Goal: Complete application form

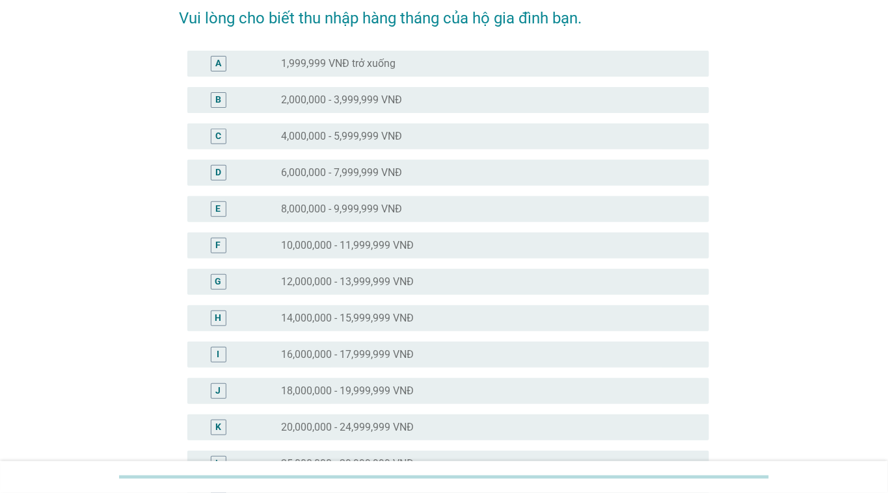
scroll to position [130, 0]
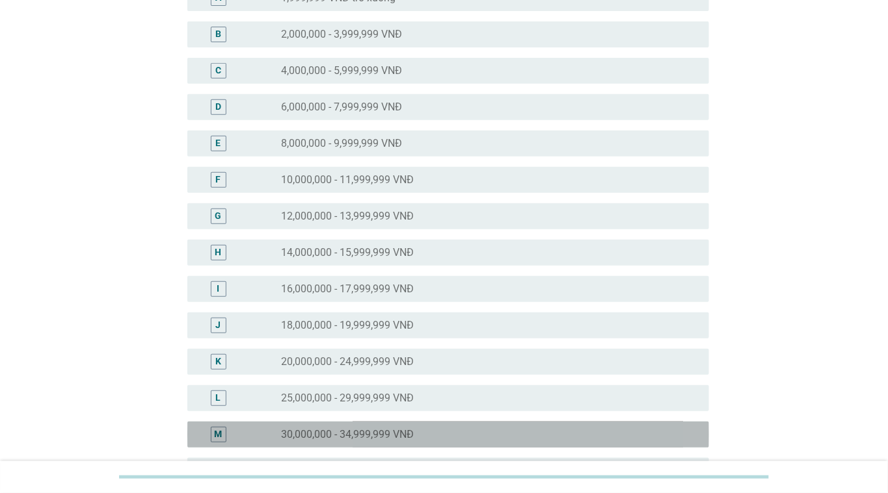
click at [398, 429] on label "30,000,000 - 34,999,999 VNĐ" at bounding box center [347, 434] width 133 height 13
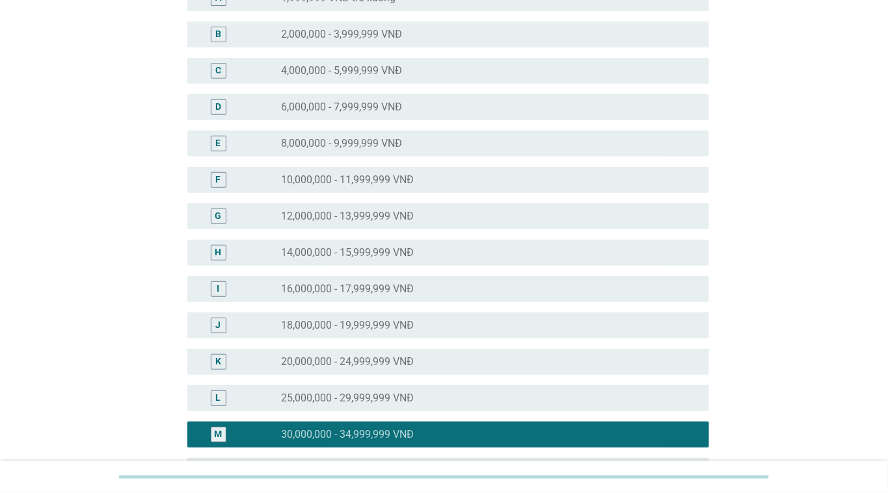
scroll to position [455, 0]
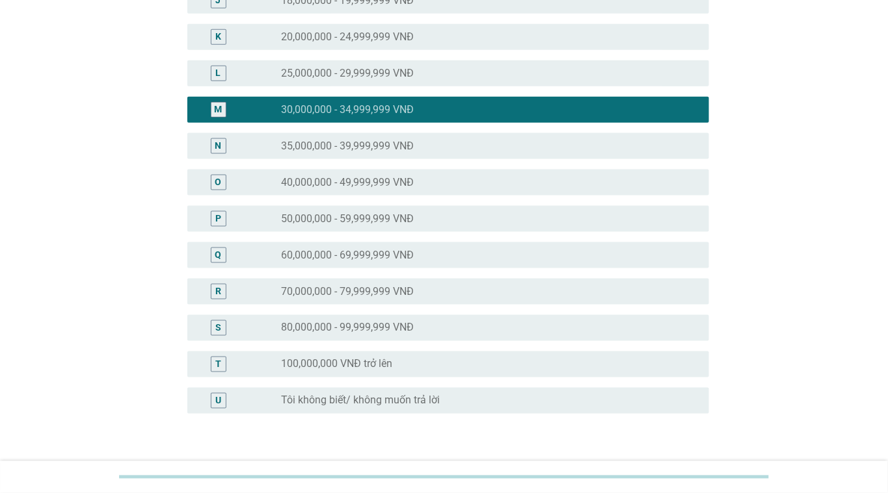
click at [330, 138] on div "radio_button_unchecked 35,000,000 - 39,999,999 VNĐ" at bounding box center [489, 146] width 417 height 16
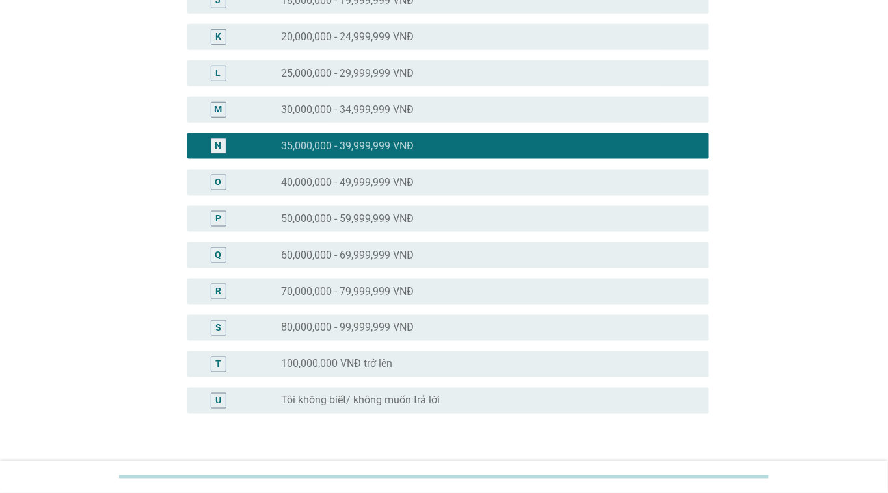
scroll to position [542, 0]
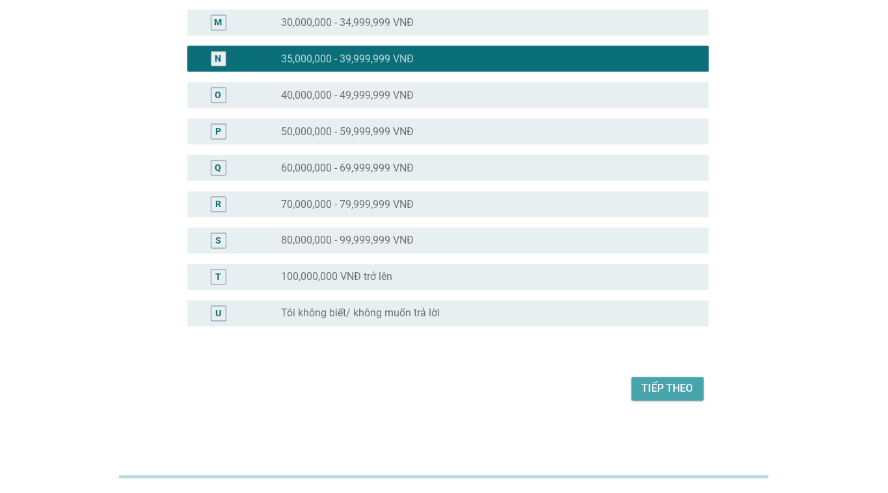
click at [676, 389] on div "Tiếp theo" at bounding box center [667, 390] width 51 height 16
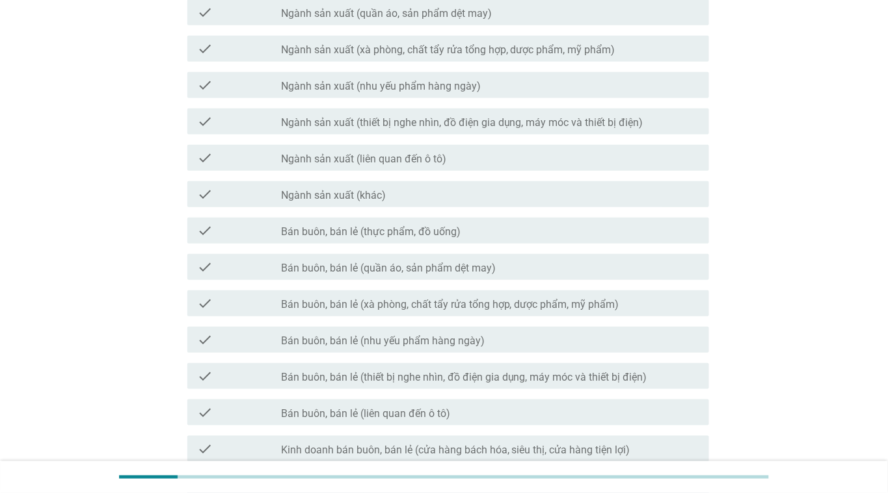
scroll to position [260, 0]
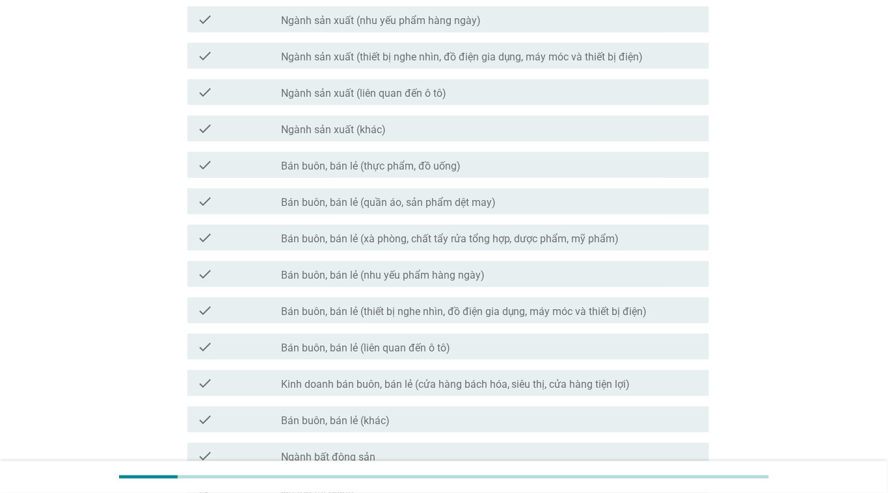
click at [376, 412] on div "check_box_outline_blank Bán buôn, bán lẻ (khác)" at bounding box center [489, 420] width 417 height 16
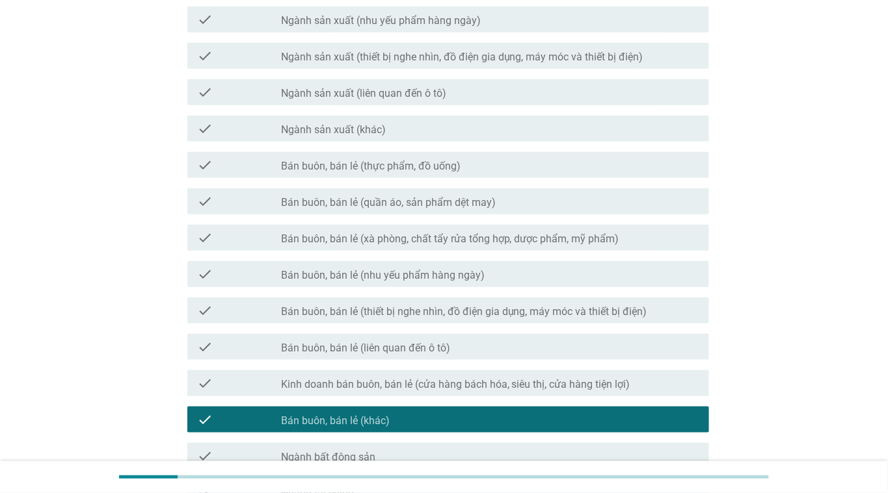
scroll to position [324, 0]
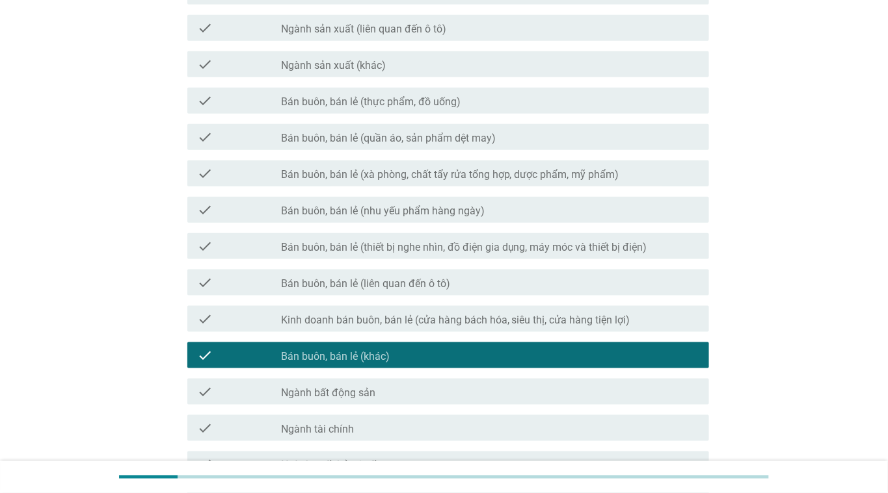
click at [379, 392] on div "check_box_outline_blank Ngành bất động sản" at bounding box center [489, 392] width 417 height 16
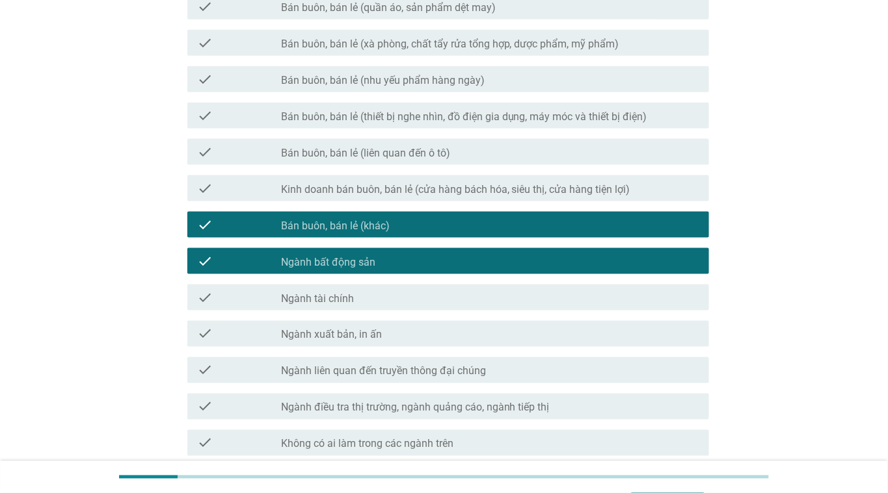
scroll to position [519, 0]
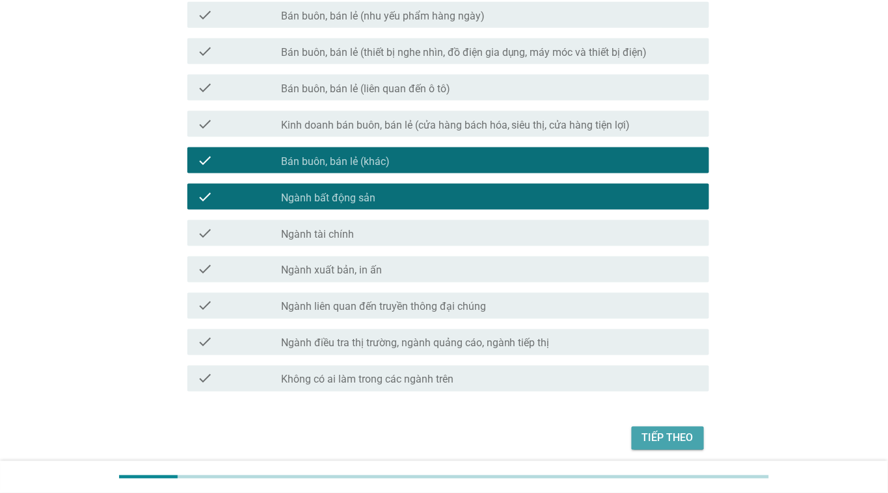
click at [661, 439] on div "Tiếp theo" at bounding box center [667, 439] width 51 height 16
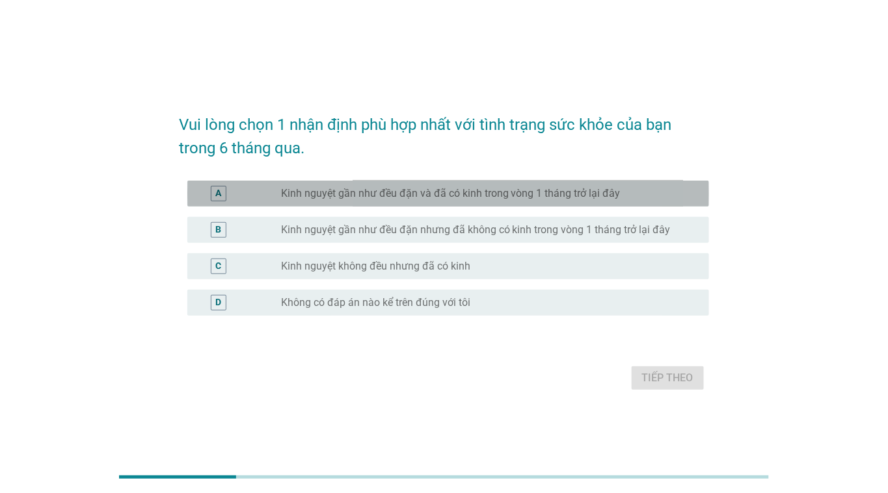
click at [412, 183] on div "A radio_button_unchecked Kinh nguyệt gần như đều đặn và đã có kinh trong vòng 1…" at bounding box center [447, 194] width 521 height 26
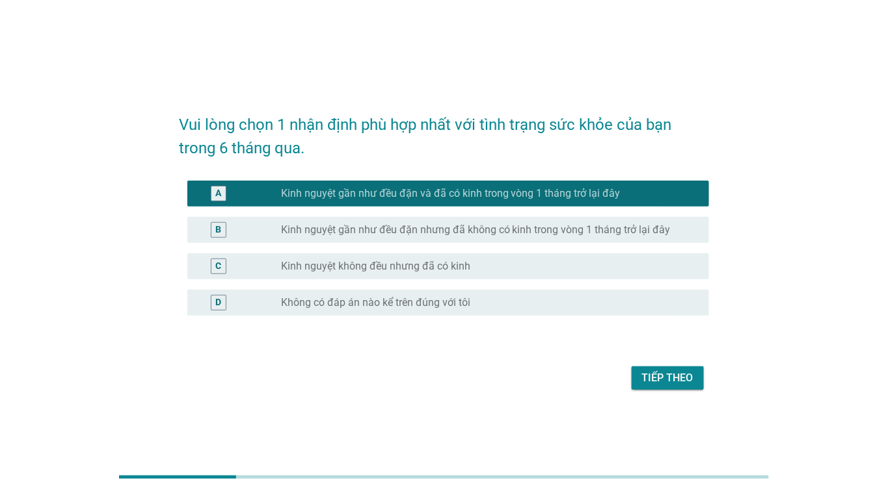
click at [659, 368] on button "Tiếp theo" at bounding box center [667, 378] width 72 height 23
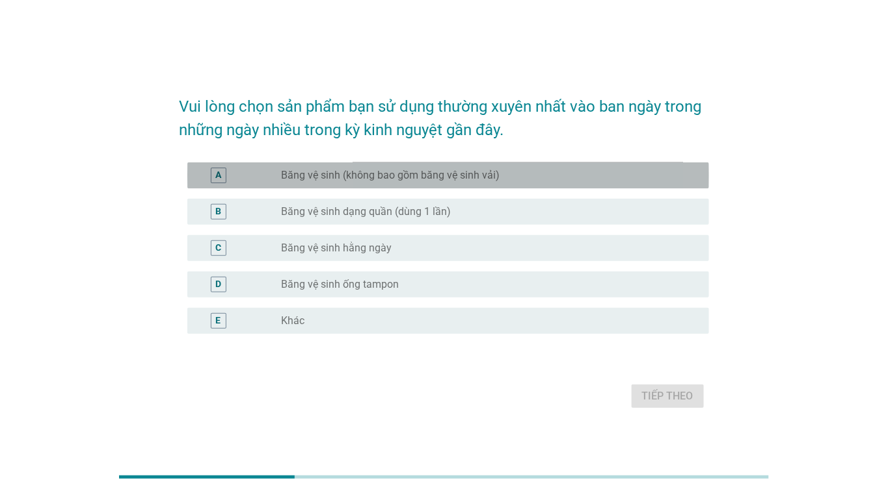
click at [357, 177] on label "Băng vệ sinh (không bao gồm băng vệ sinh vải)" at bounding box center [390, 175] width 218 height 13
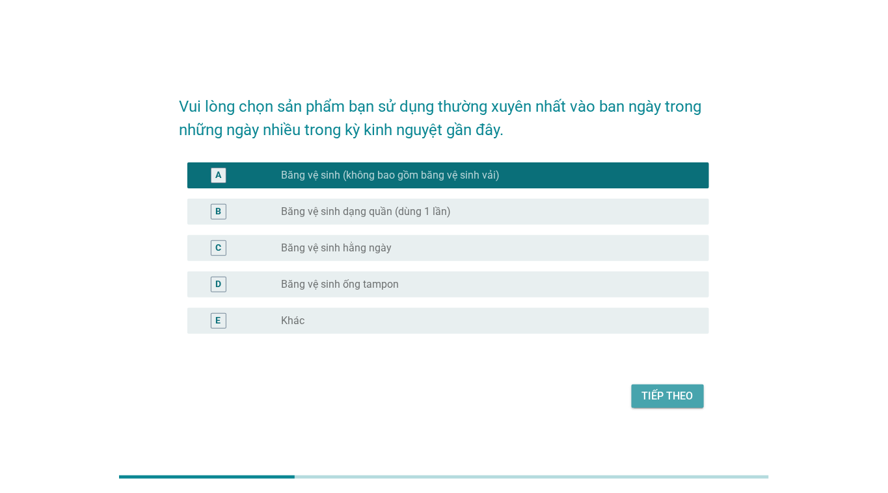
click at [648, 386] on button "Tiếp theo" at bounding box center [667, 396] width 72 height 23
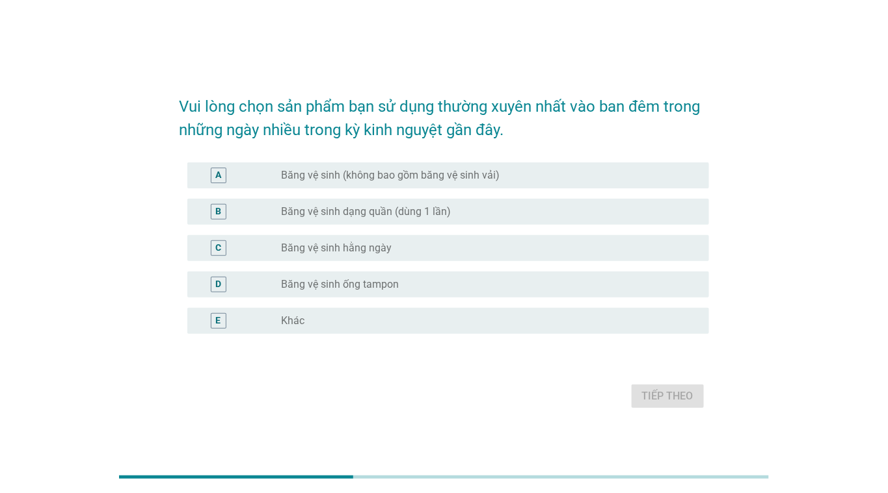
click at [408, 251] on div "radio_button_unchecked Băng vệ sinh hằng ngày" at bounding box center [484, 248] width 407 height 13
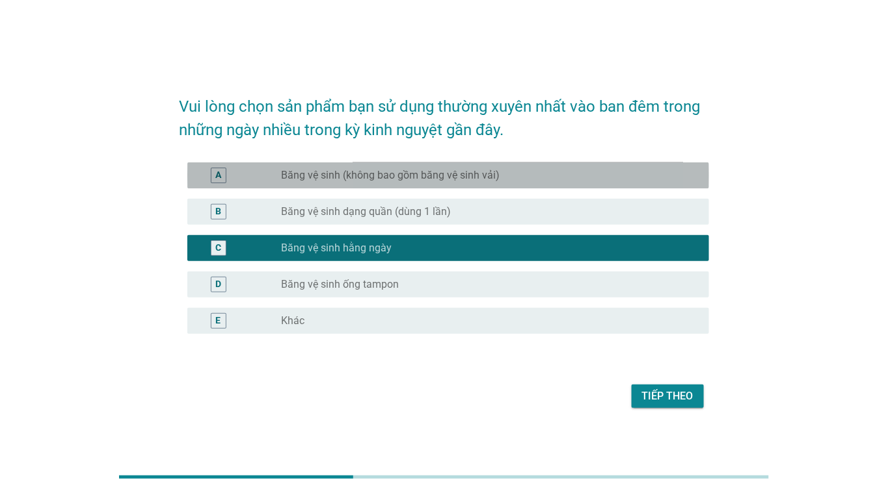
click at [401, 176] on label "Băng vệ sinh (không bao gồm băng vệ sinh vải)" at bounding box center [390, 175] width 218 height 13
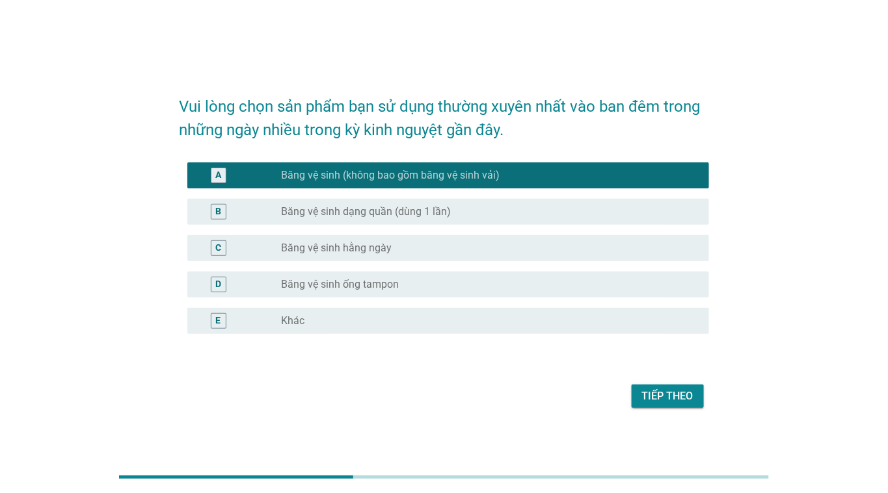
click at [666, 399] on div "Tiếp theo" at bounding box center [667, 397] width 51 height 16
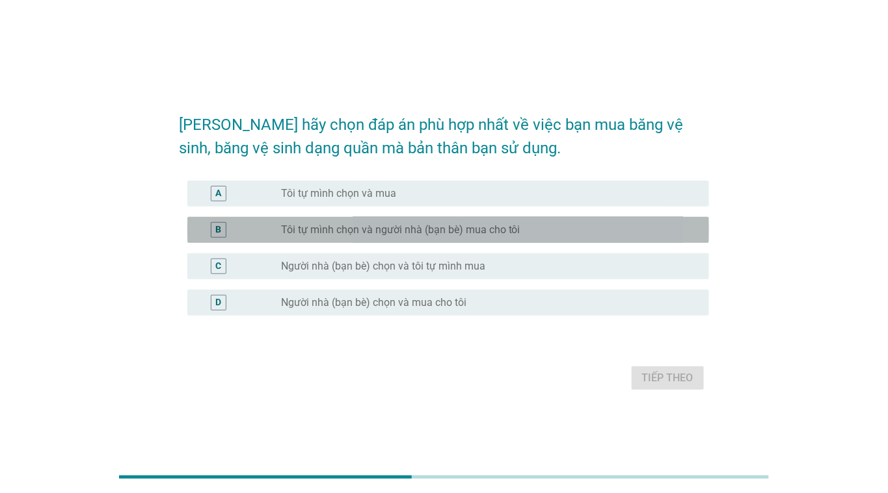
click at [375, 227] on label "Tôi tự mình chọn và người nhà (bạn bè) mua cho tôi" at bounding box center [400, 230] width 239 height 13
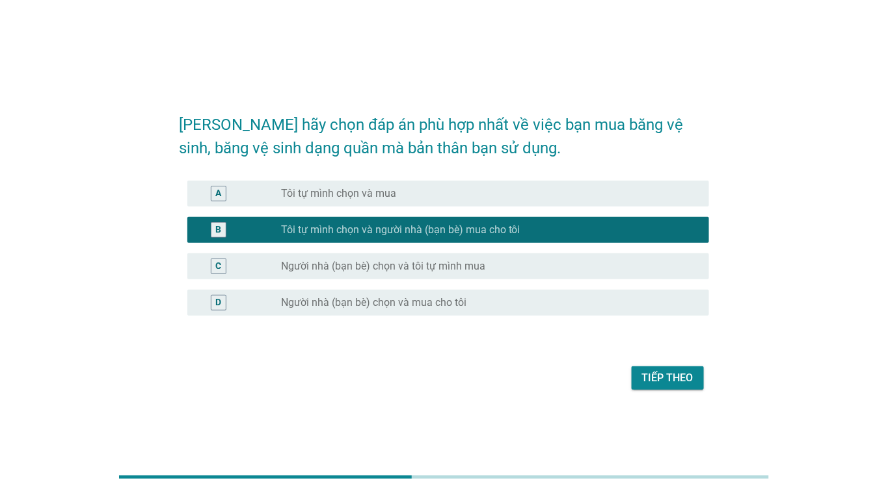
click at [376, 194] on label "Tôi tự mình chọn và mua" at bounding box center [338, 193] width 115 height 13
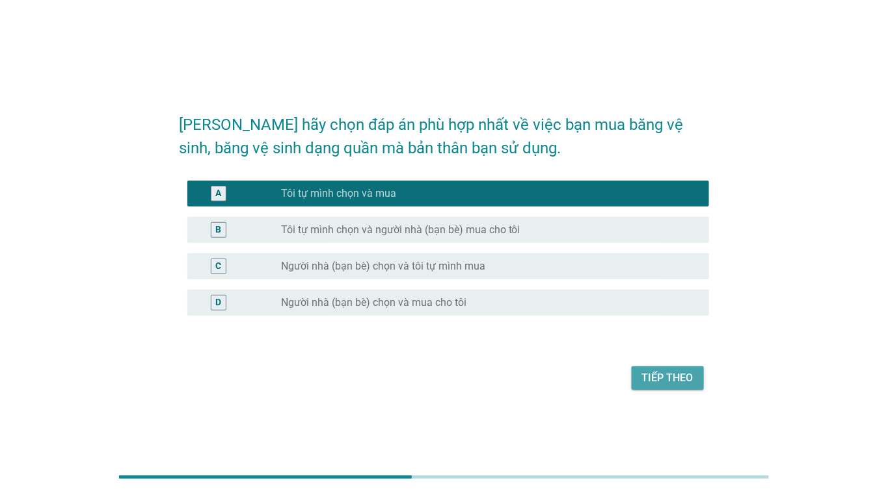
click at [701, 373] on button "Tiếp theo" at bounding box center [667, 378] width 72 height 23
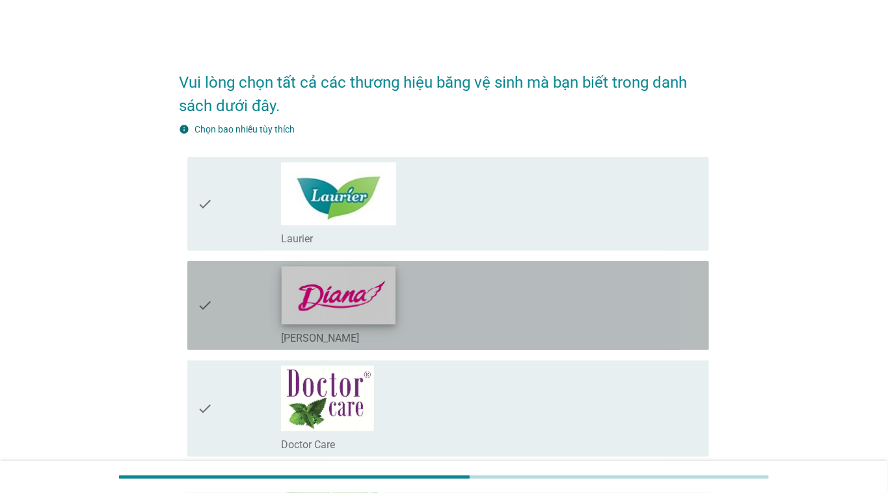
click at [327, 289] on img at bounding box center [339, 296] width 114 height 58
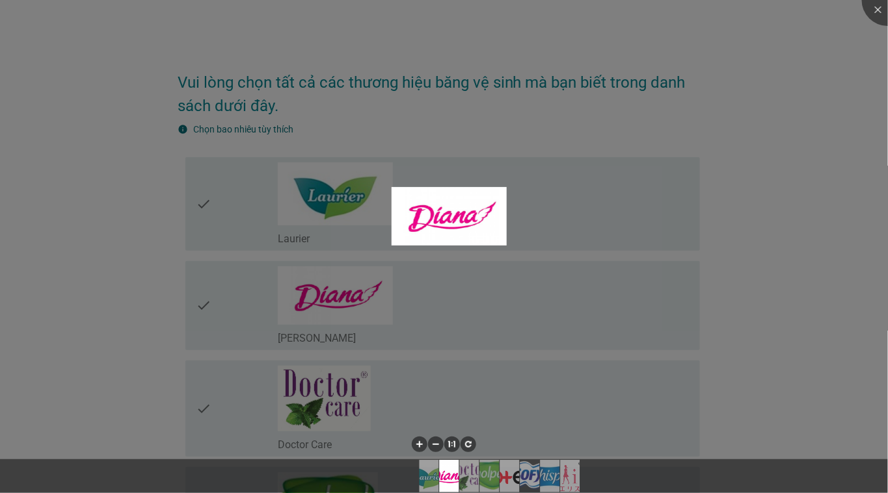
click at [699, 328] on div at bounding box center [444, 246] width 888 height 493
click at [442, 218] on img at bounding box center [449, 216] width 115 height 59
click at [869, 16] on div at bounding box center [887, 0] width 52 height 52
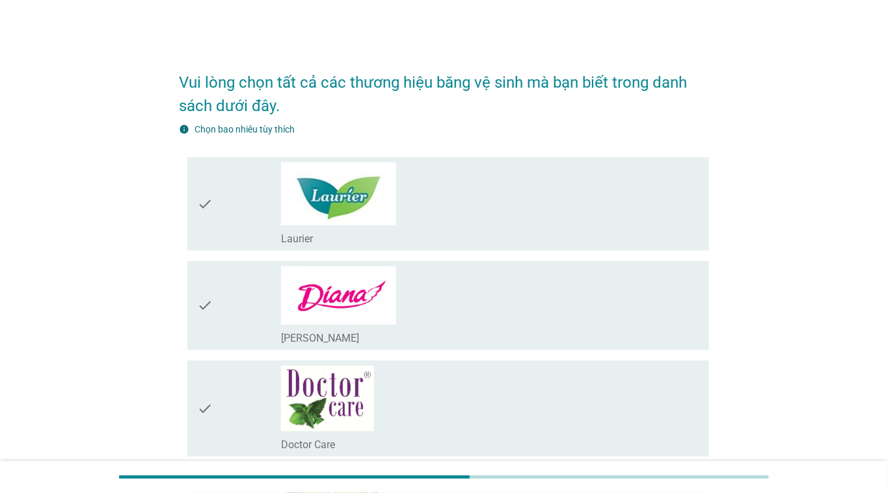
click at [203, 307] on icon "check" at bounding box center [206, 306] width 16 height 79
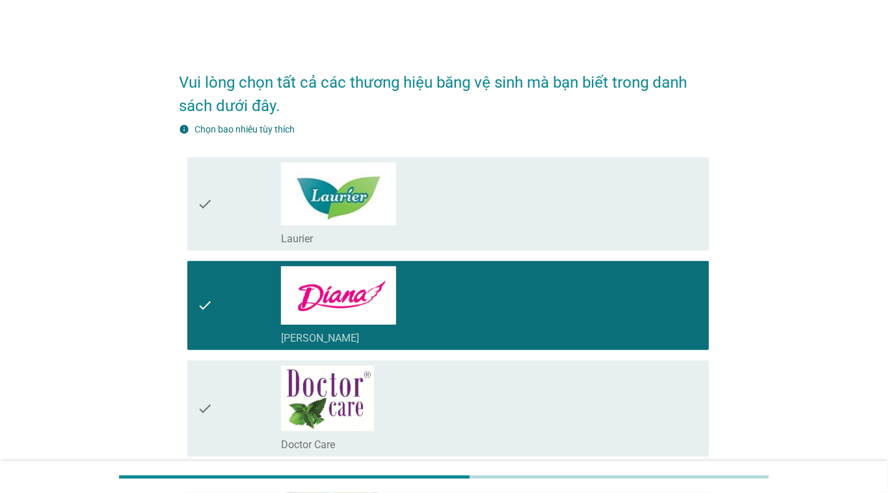
scroll to position [65, 0]
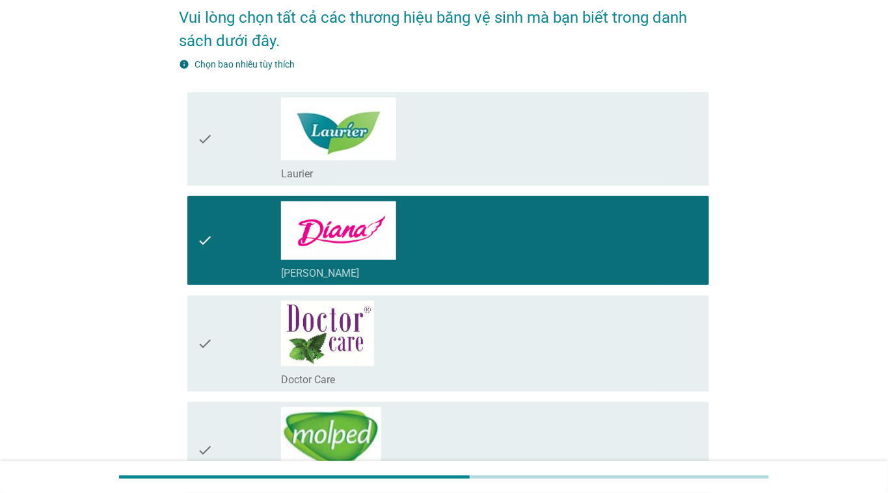
click at [211, 142] on icon "check" at bounding box center [206, 139] width 16 height 83
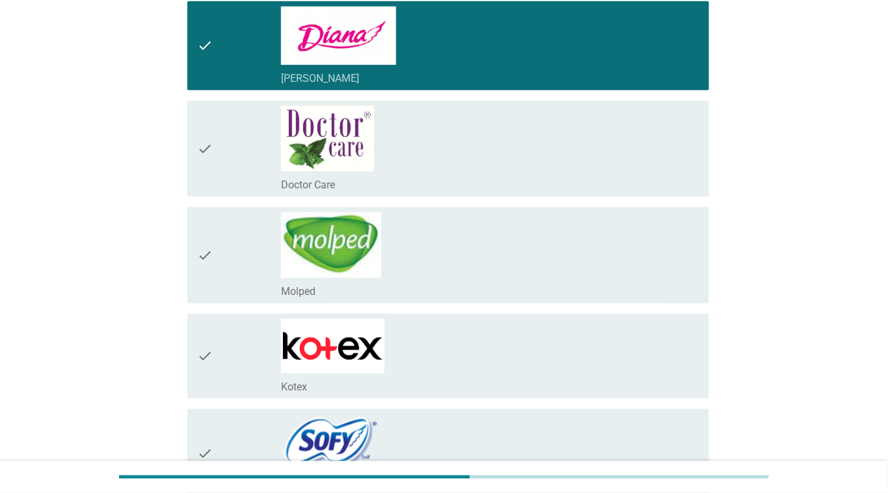
scroll to position [324, 0]
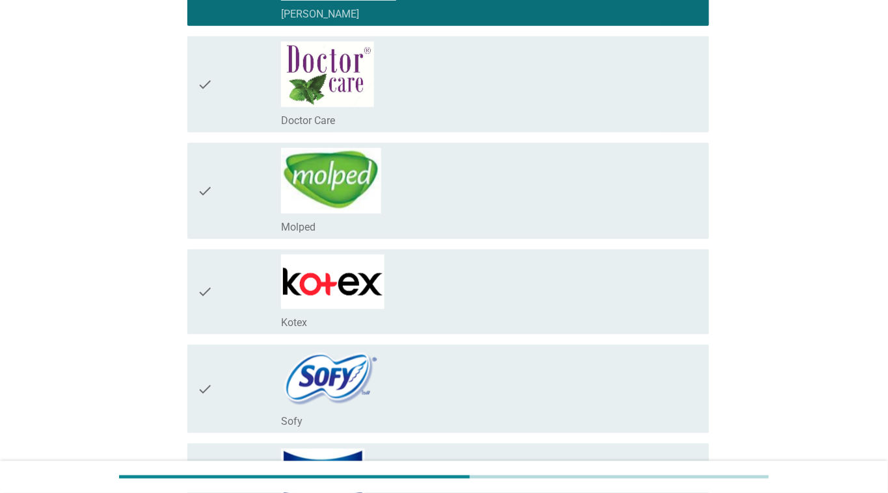
click at [212, 277] on icon "check" at bounding box center [206, 292] width 16 height 75
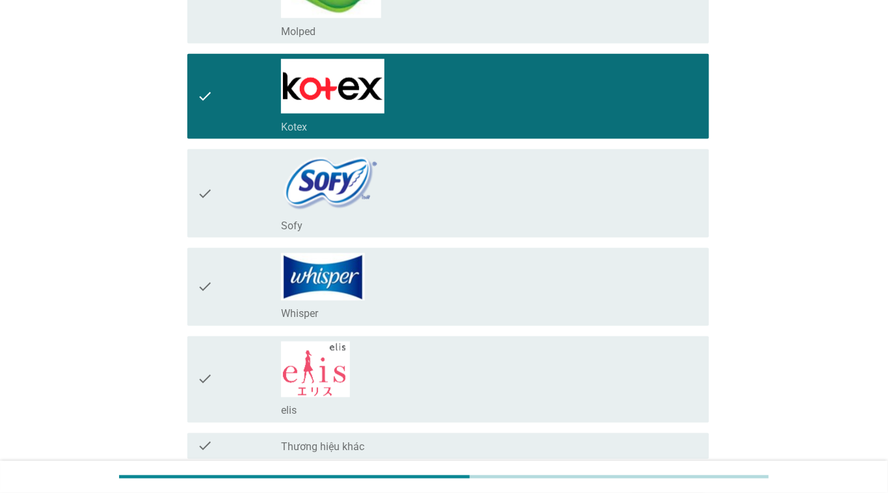
scroll to position [585, 0]
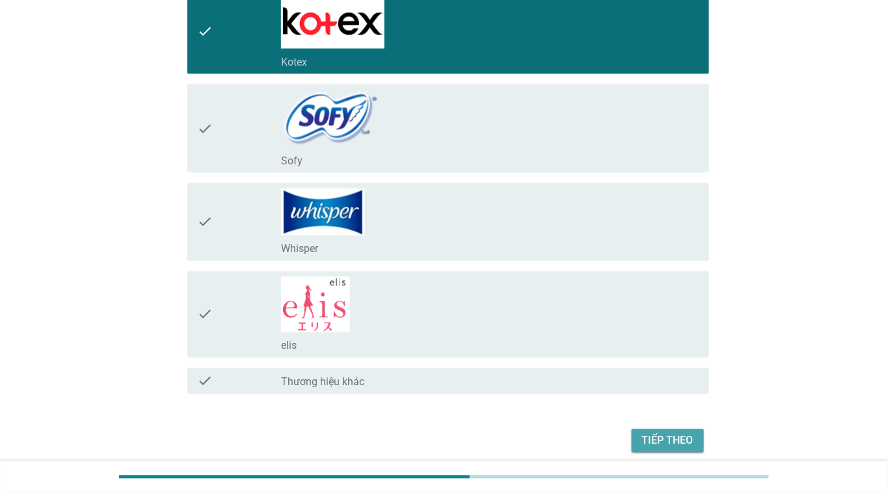
click at [678, 440] on div "Tiếp theo" at bounding box center [667, 442] width 51 height 16
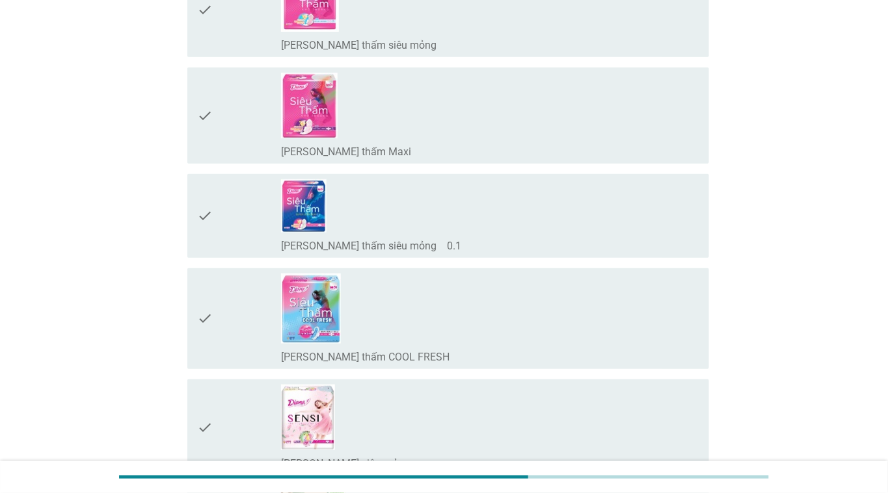
scroll to position [324, 0]
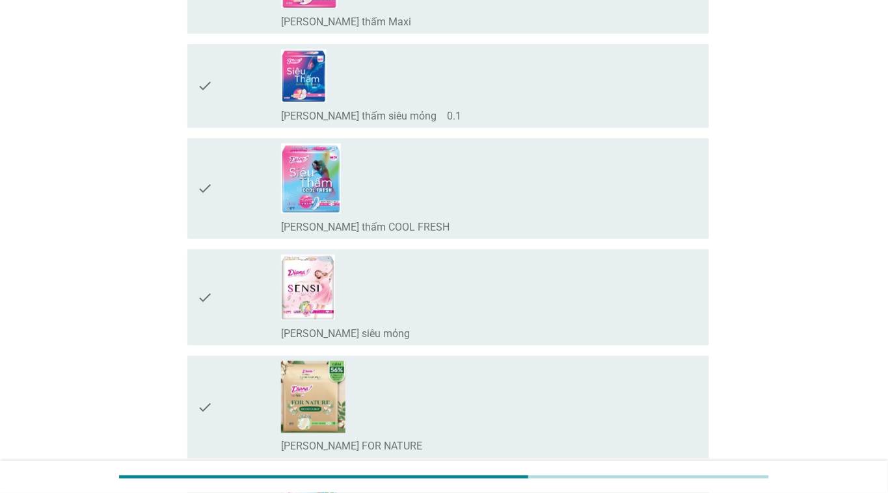
click at [203, 289] on icon "check" at bounding box center [206, 298] width 16 height 86
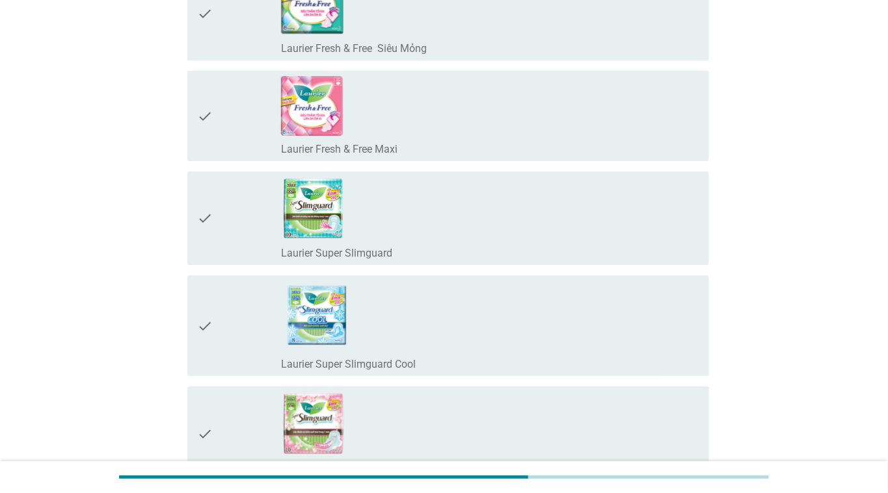
scroll to position [4421, 0]
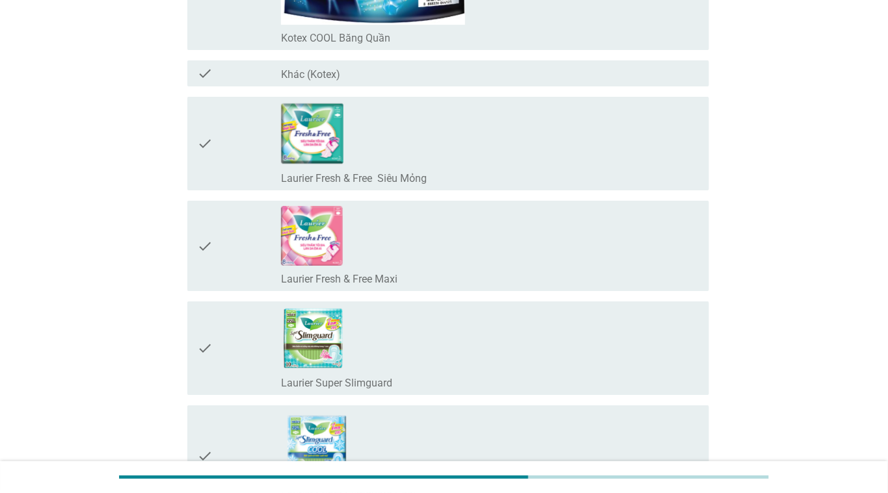
click at [201, 133] on icon "check" at bounding box center [206, 143] width 16 height 83
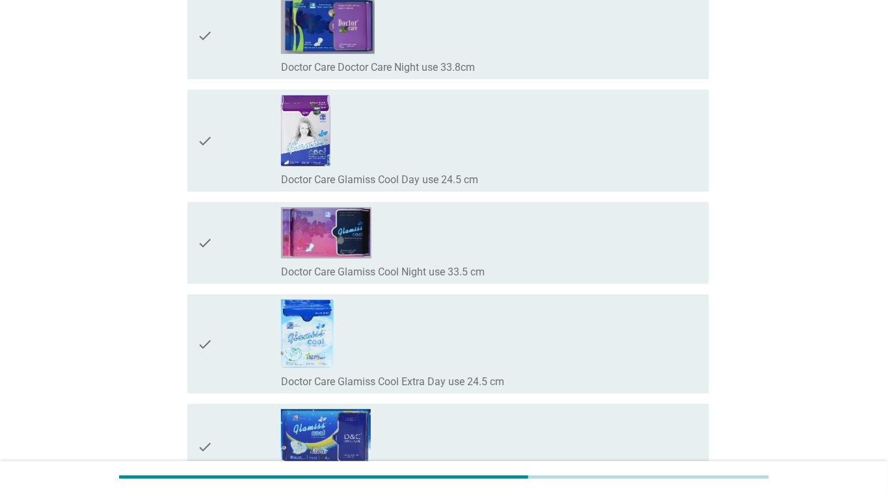
scroll to position [11091, 0]
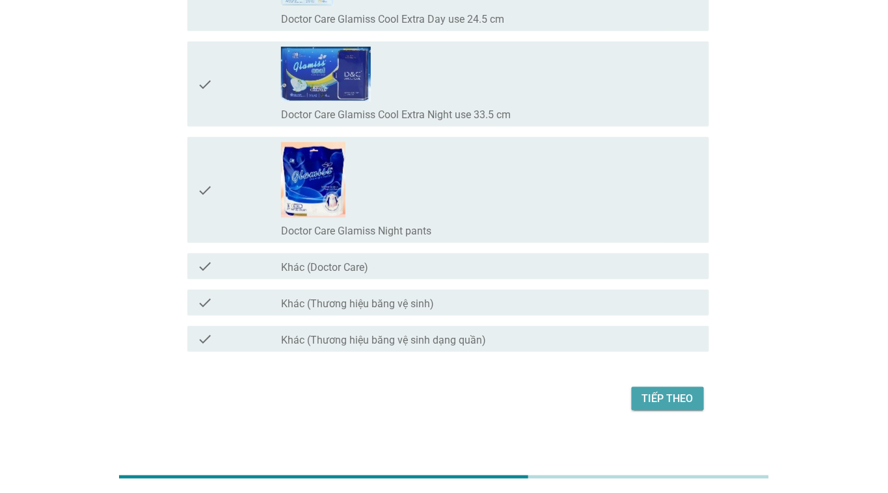
click at [652, 391] on div "Tiếp theo" at bounding box center [667, 399] width 51 height 16
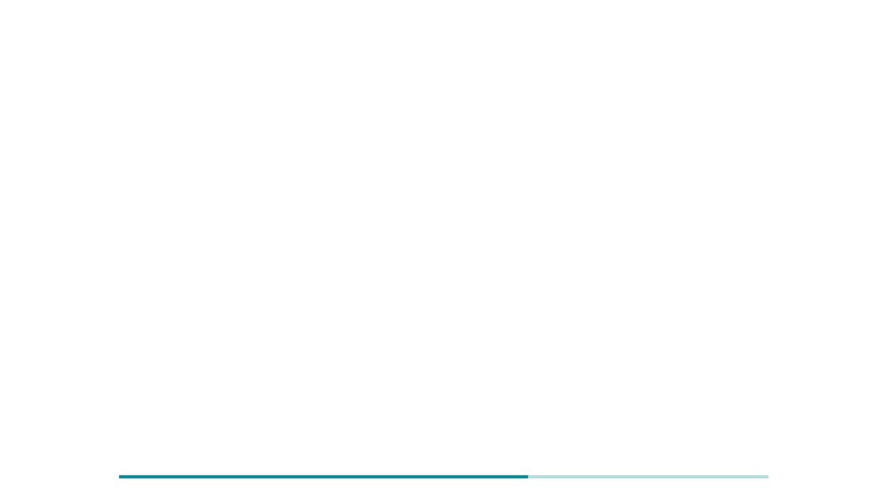
scroll to position [0, 0]
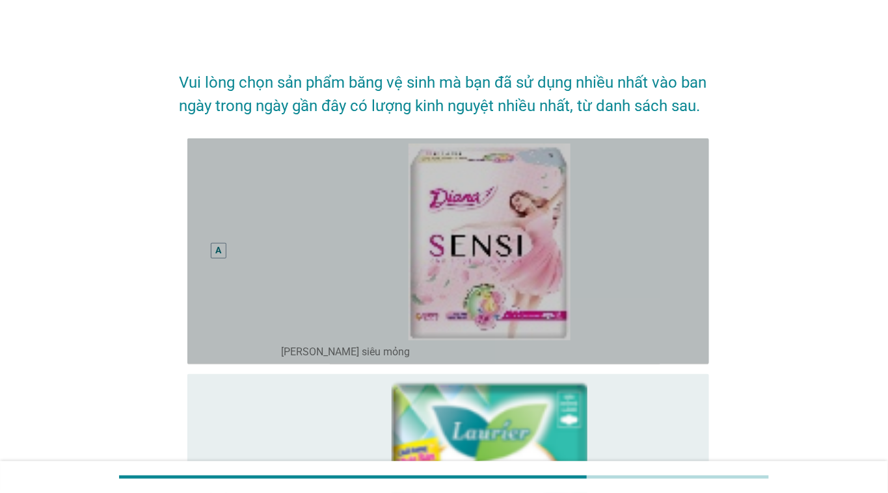
click at [213, 259] on div "A" at bounding box center [219, 251] width 16 height 16
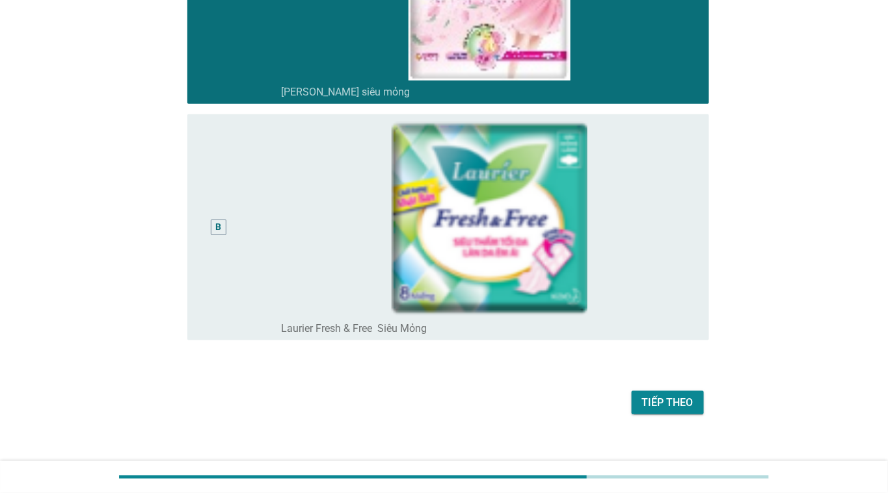
scroll to position [297, 0]
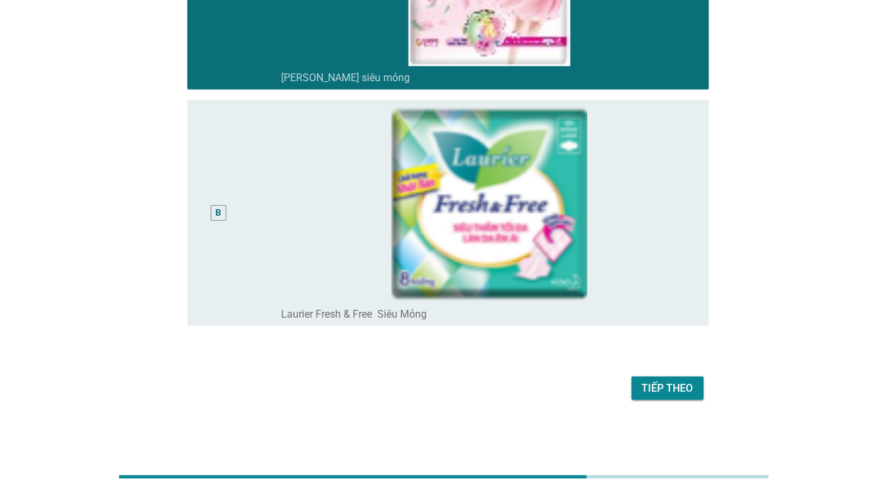
click at [220, 231] on div "B" at bounding box center [219, 213] width 42 height 216
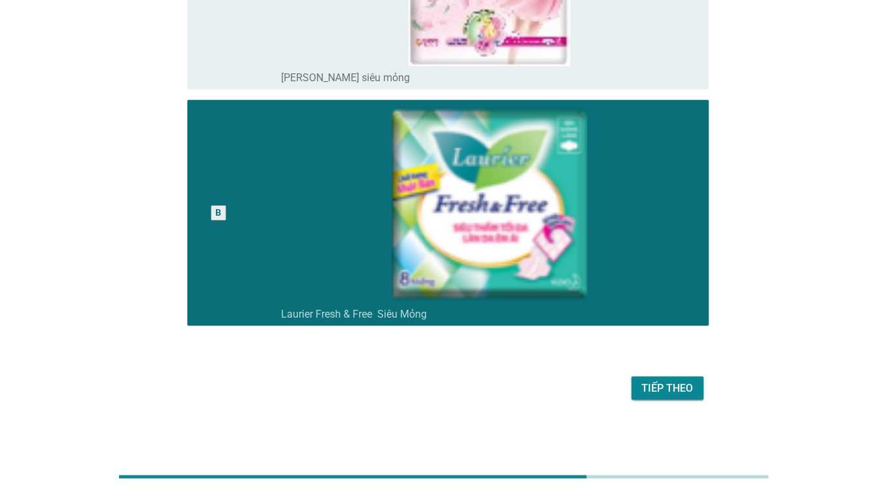
click at [678, 395] on div "Tiếp theo" at bounding box center [667, 389] width 51 height 16
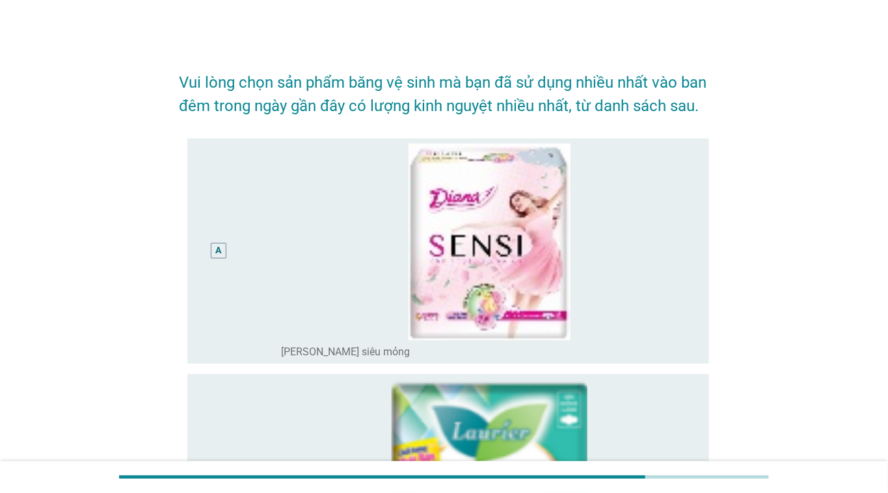
click at [148, 202] on div "Vui lòng chọn sản phẩm băng vệ sinh mà bạn đã sử dụng nhiều nhất vào ban đêm tr…" at bounding box center [443, 386] width 825 height 678
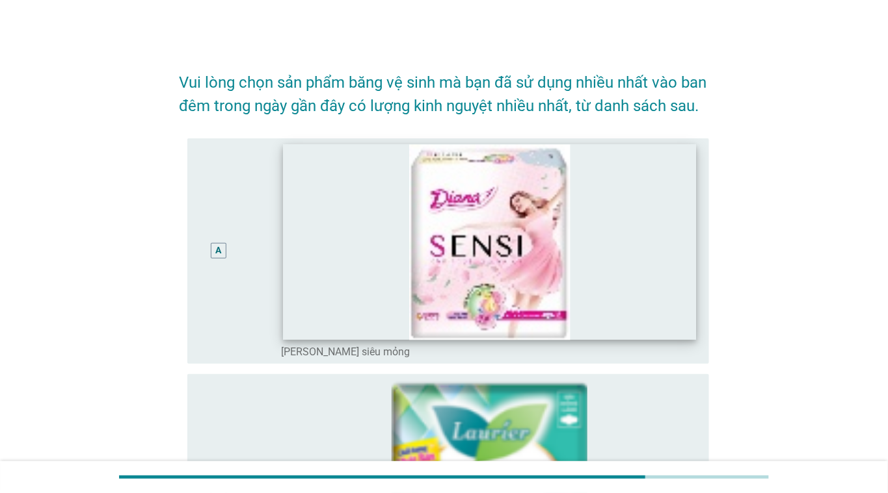
scroll to position [324, 0]
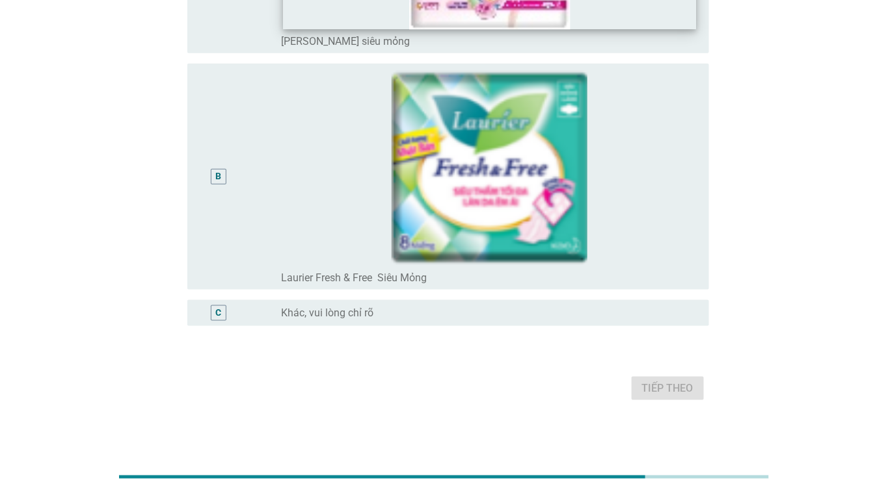
click at [364, 278] on div "radio_button_unchecked Laurier Fresh & Free Siêu Mỏng" at bounding box center [489, 276] width 417 height 18
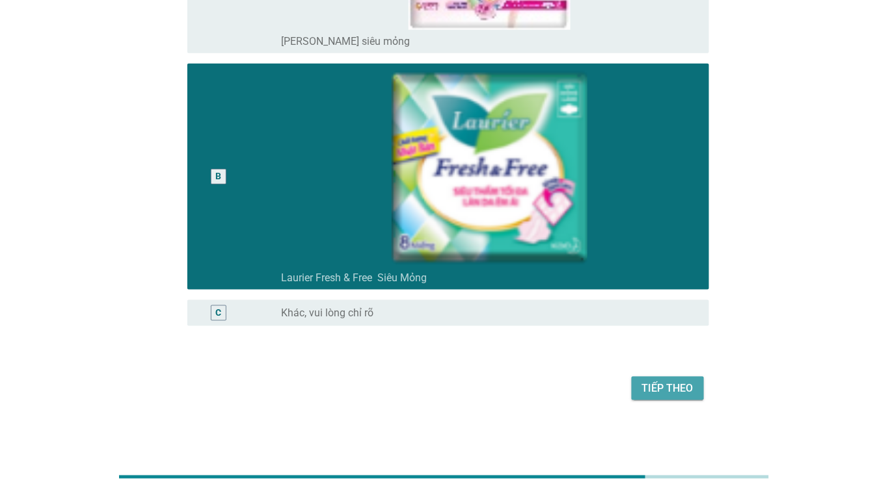
click at [644, 394] on div "Tiếp theo" at bounding box center [667, 389] width 51 height 16
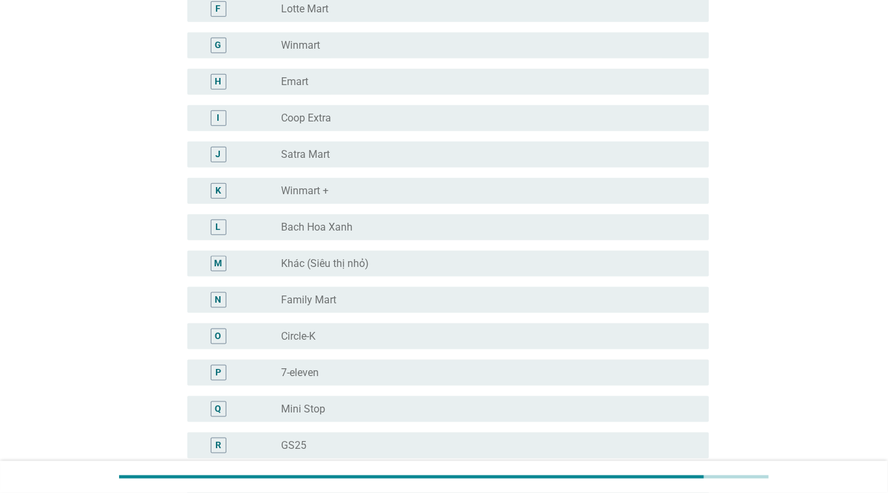
scroll to position [0, 0]
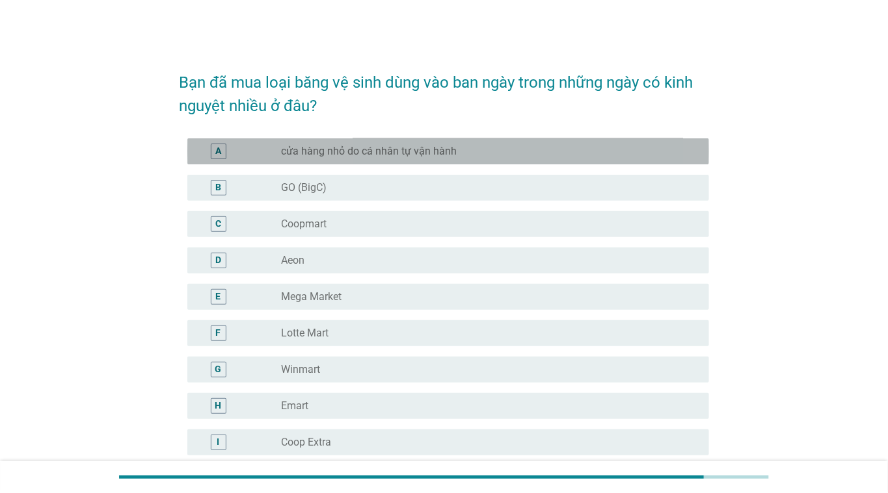
click at [341, 153] on label "cửa hàng nhỏ do cá nhân tự vận hành" at bounding box center [369, 151] width 176 height 13
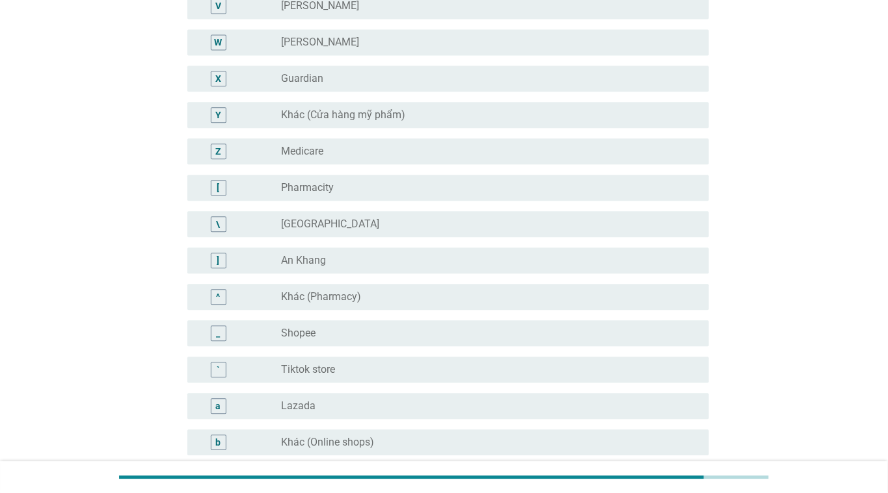
scroll to position [1040, 0]
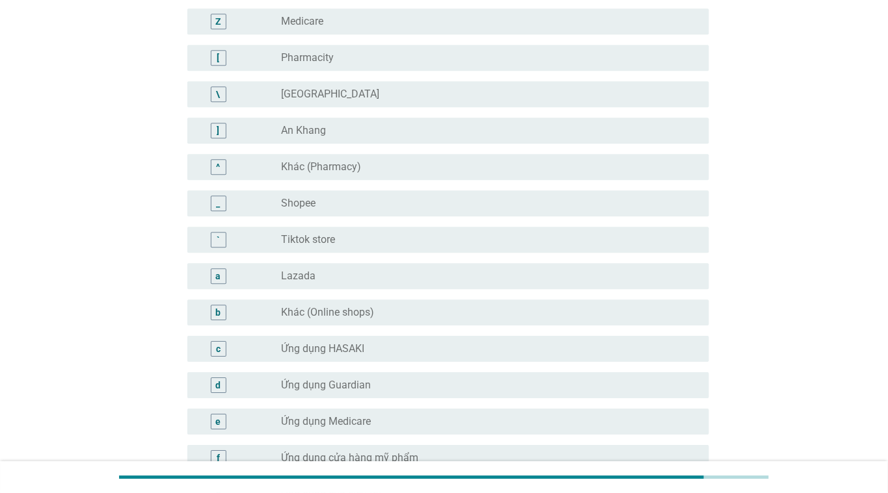
click at [358, 205] on div "radio_button_unchecked Shopee" at bounding box center [484, 203] width 407 height 13
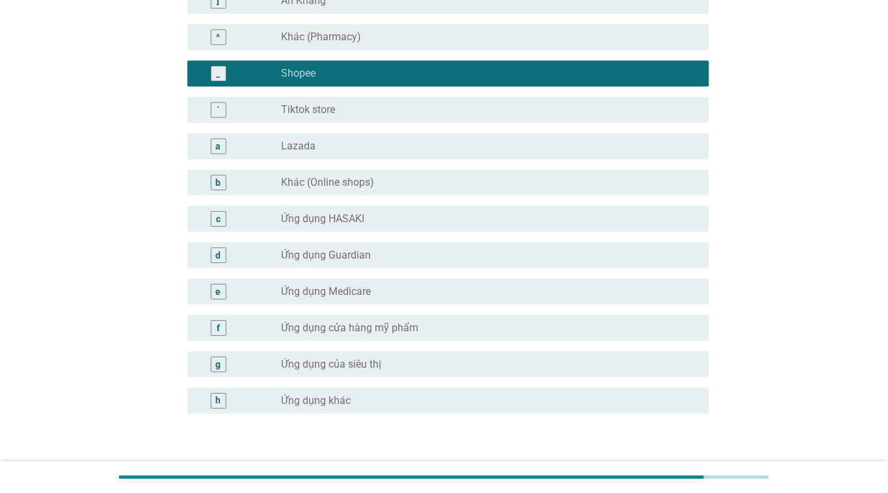
scroll to position [1257, 0]
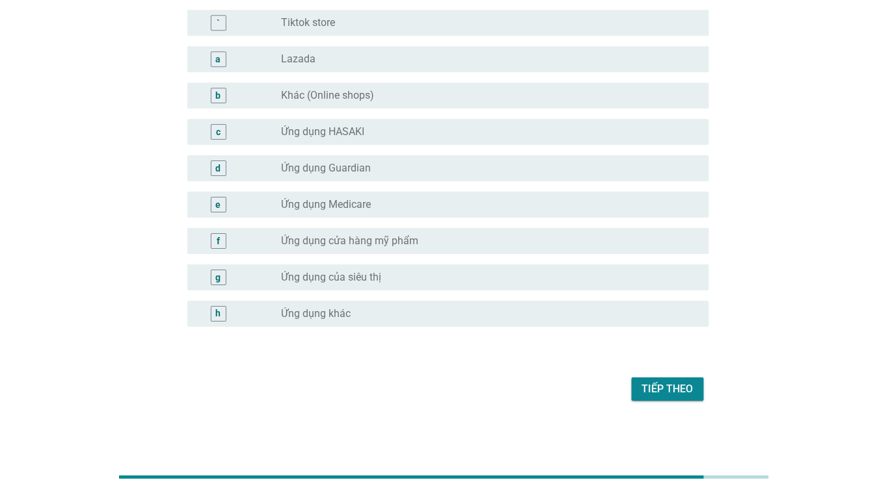
click at [669, 384] on div "Tiếp theo" at bounding box center [667, 390] width 51 height 16
